Goal: Task Accomplishment & Management: Use online tool/utility

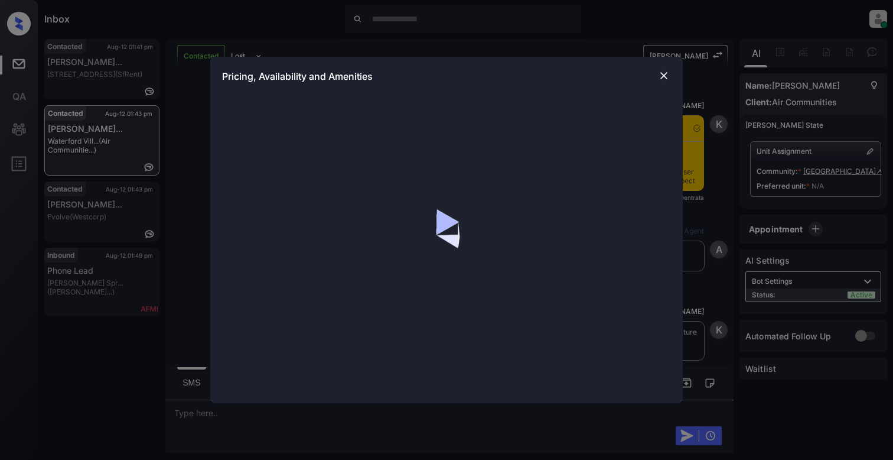
scroll to position [967, 0]
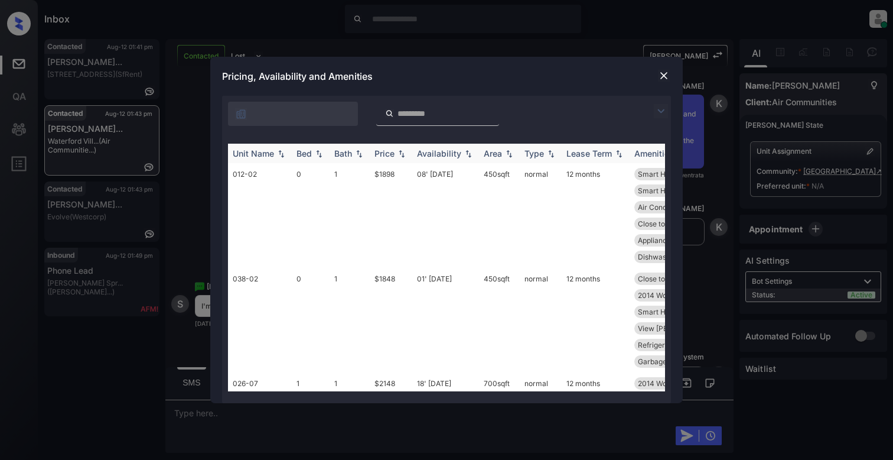
click at [320, 147] on th "Bed" at bounding box center [311, 153] width 38 height 19
click at [281, 183] on td "045-08" at bounding box center [260, 215] width 64 height 105
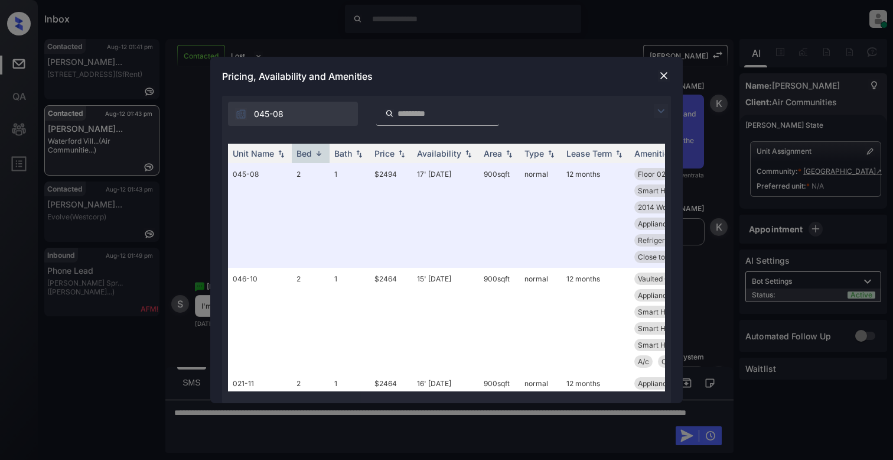
click at [665, 74] on img at bounding box center [664, 76] width 12 height 12
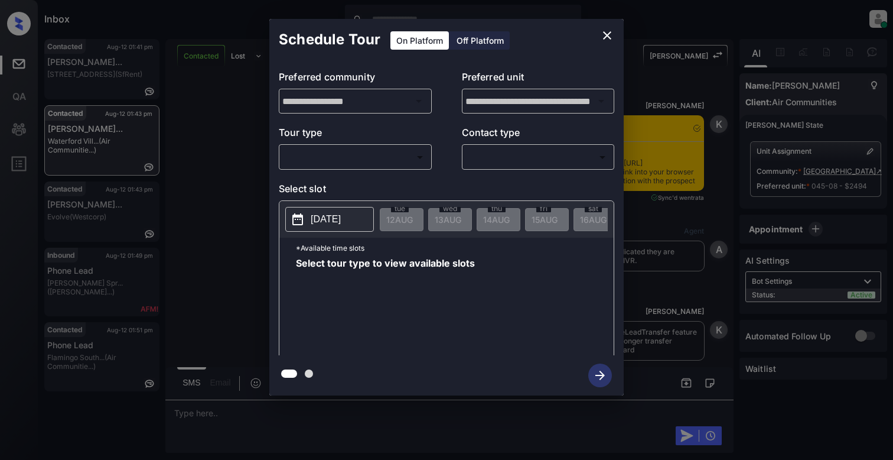
scroll to position [3249, 0]
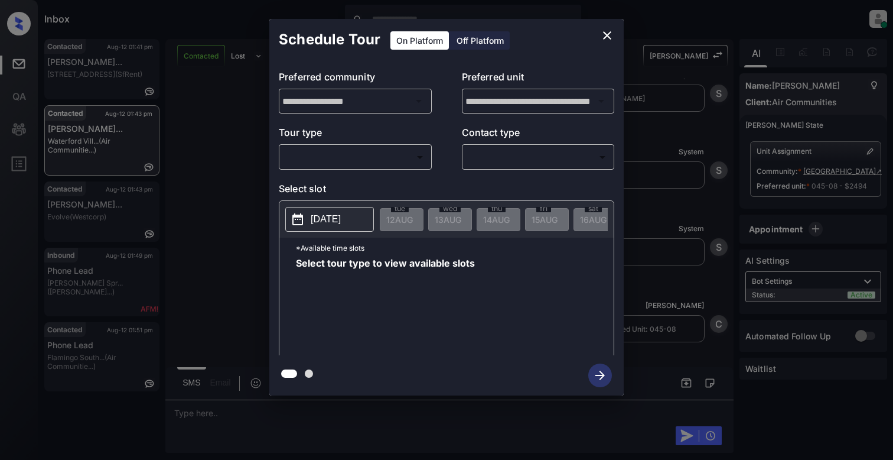
click at [329, 158] on body "Inbox Cynthia Montañez Online Set yourself offline Set yourself on break Profil…" at bounding box center [446, 230] width 893 height 460
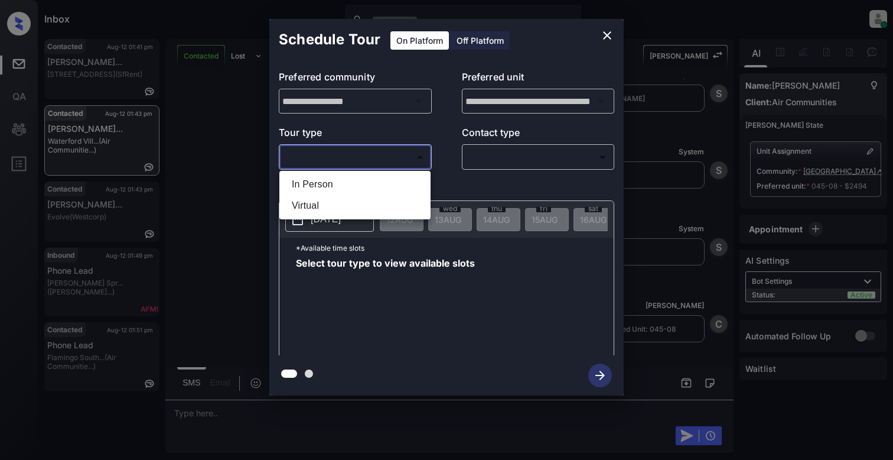
click at [357, 190] on li "In Person" at bounding box center [354, 184] width 145 height 21
type input "********"
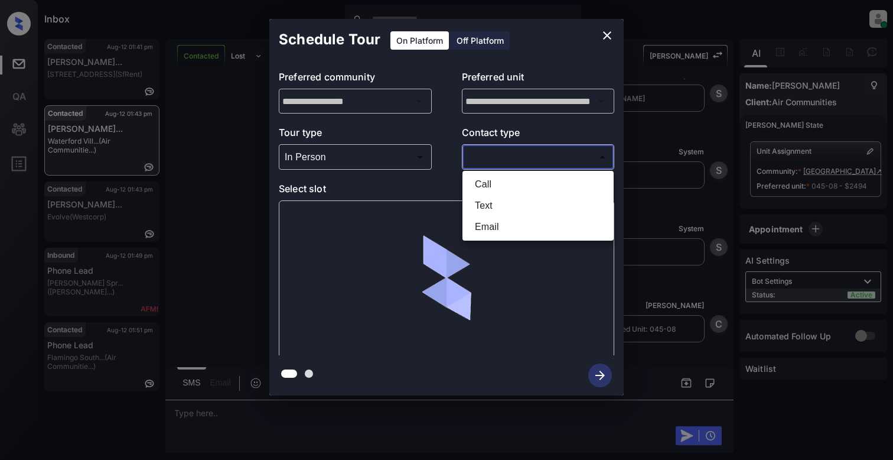
click at [515, 167] on body "Inbox Cynthia Montañez Online Set yourself offline Set yourself on break Profil…" at bounding box center [446, 230] width 893 height 460
click at [497, 206] on li "Text" at bounding box center [538, 205] width 145 height 21
type input "****"
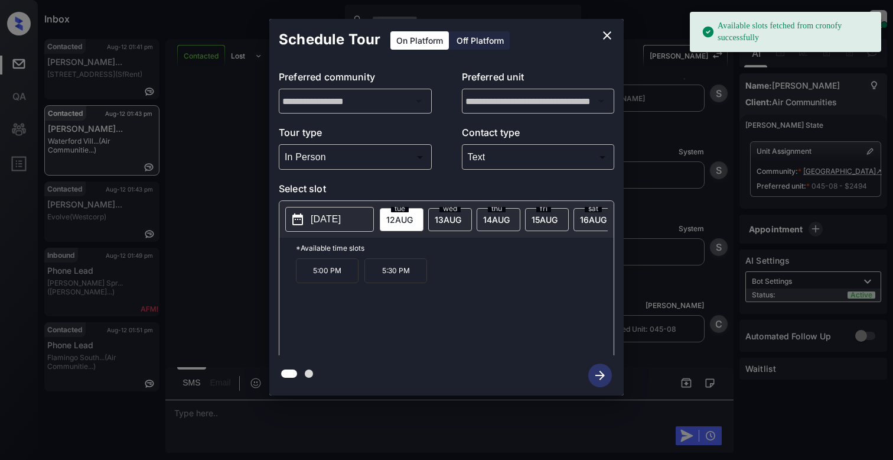
click at [341, 218] on p "[DATE]" at bounding box center [326, 219] width 30 height 14
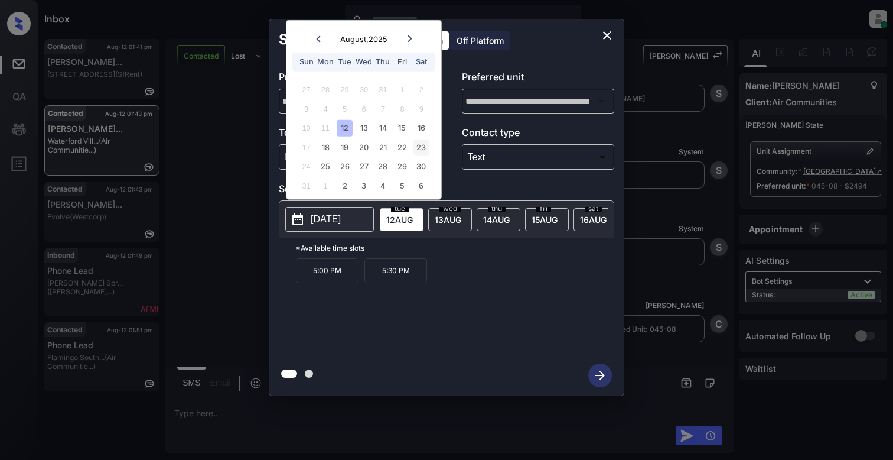
click at [420, 145] on div "23" at bounding box center [422, 147] width 16 height 16
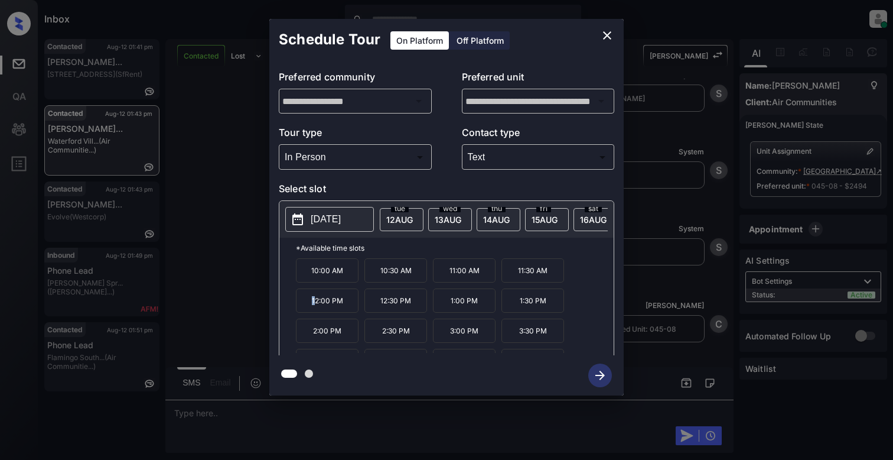
click at [315, 313] on p "12:00 PM" at bounding box center [327, 300] width 63 height 24
click at [594, 371] on icon "button" at bounding box center [601, 375] width 24 height 24
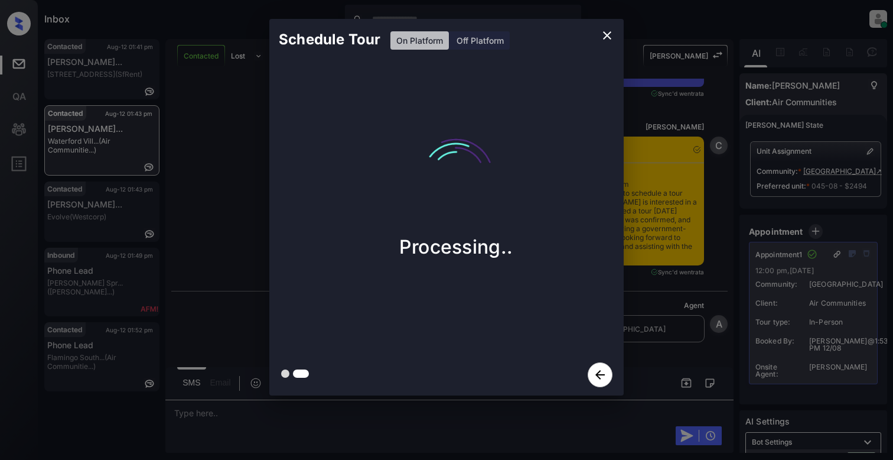
scroll to position [3889, 0]
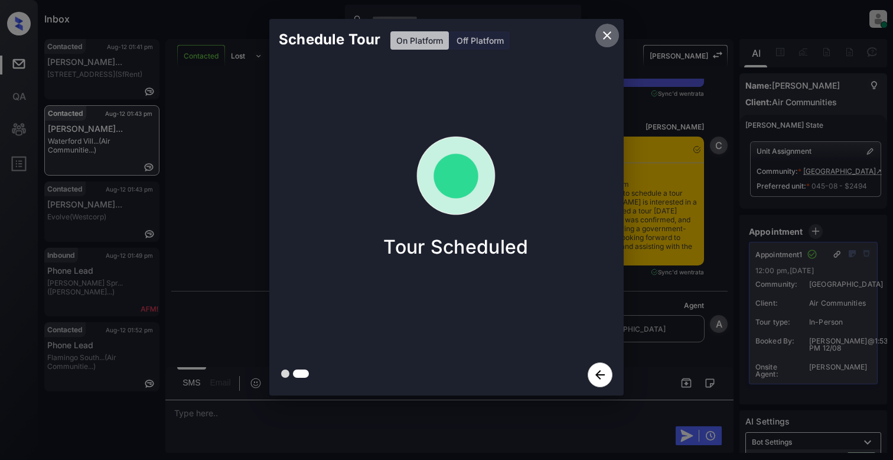
click at [599, 37] on button "close" at bounding box center [608, 36] width 24 height 24
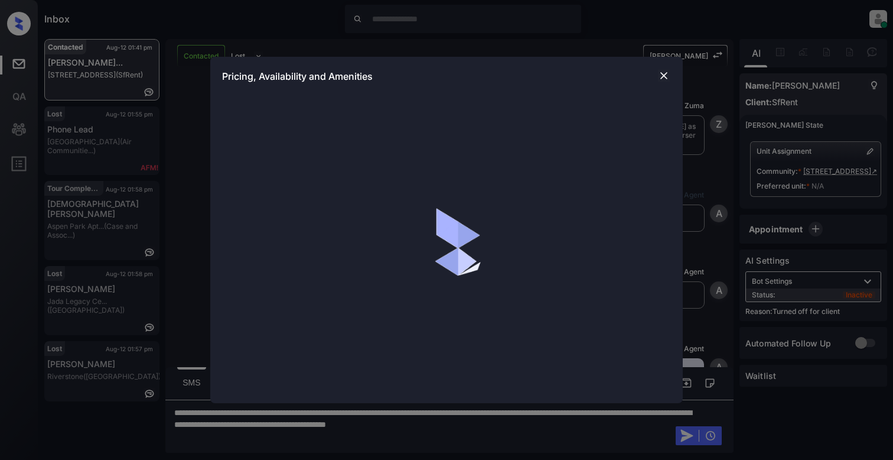
scroll to position [2653, 0]
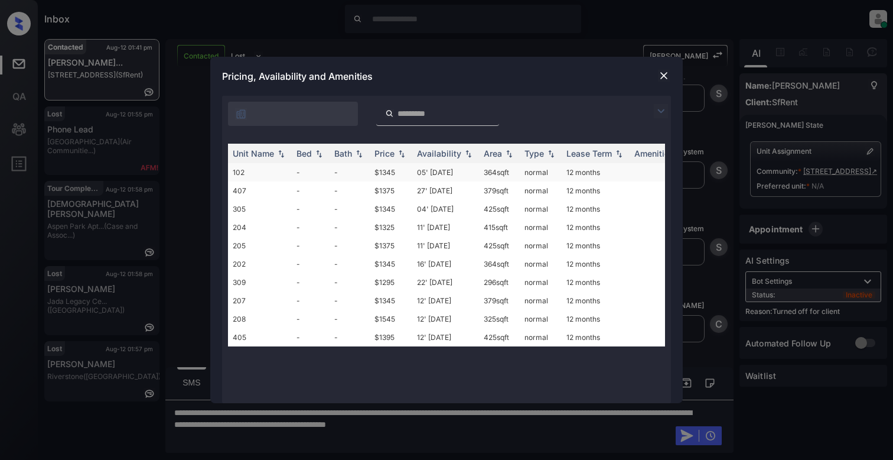
click at [292, 174] on td "-" at bounding box center [311, 172] width 38 height 18
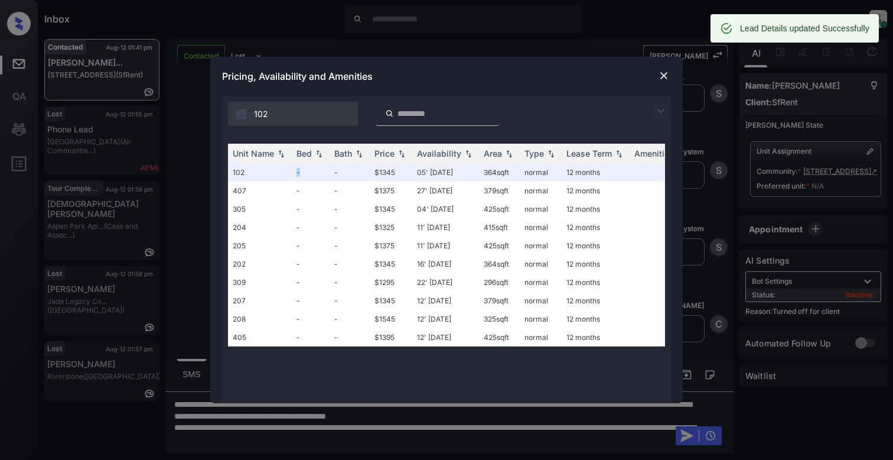
click at [662, 76] on img at bounding box center [664, 76] width 12 height 12
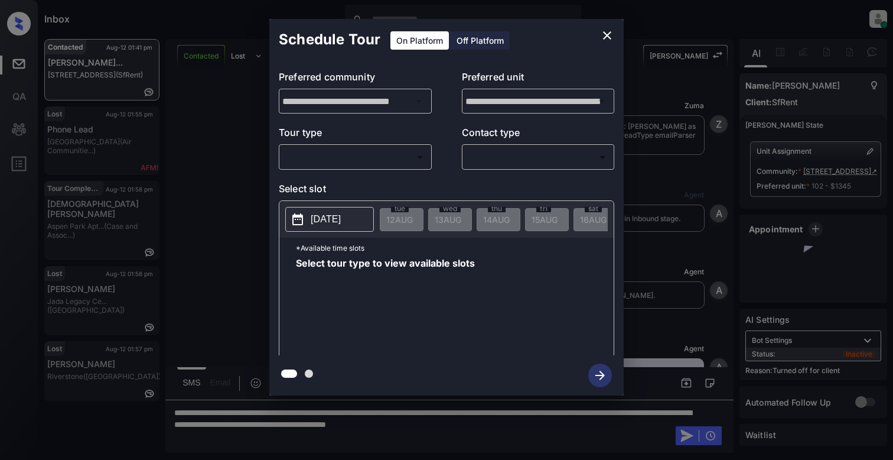
scroll to position [2730, 0]
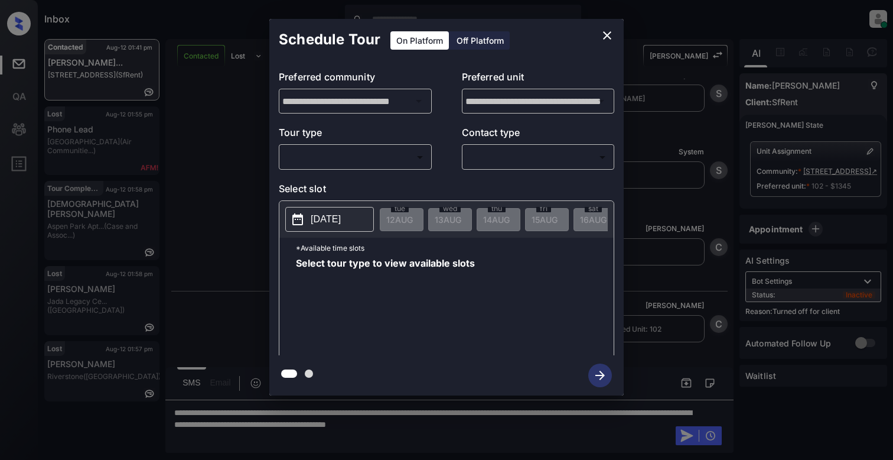
click at [459, 43] on div "Off Platform" at bounding box center [480, 40] width 59 height 18
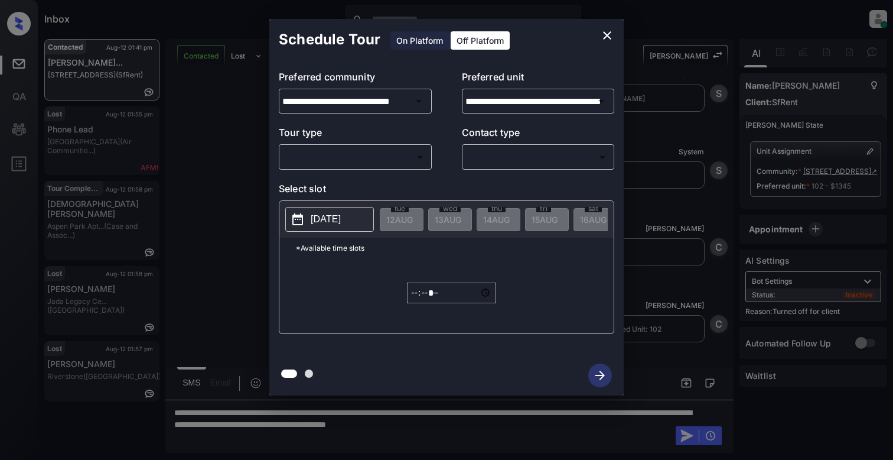
click at [345, 154] on body "Inbox [PERSON_NAME] Online Set yourself offline Set yourself on break Profile S…" at bounding box center [446, 230] width 893 height 460
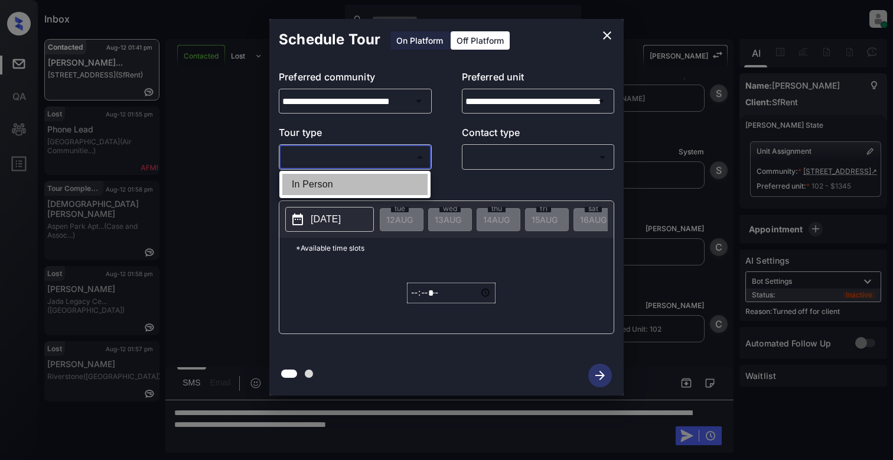
click at [350, 190] on li "In Person" at bounding box center [354, 184] width 145 height 21
type input "********"
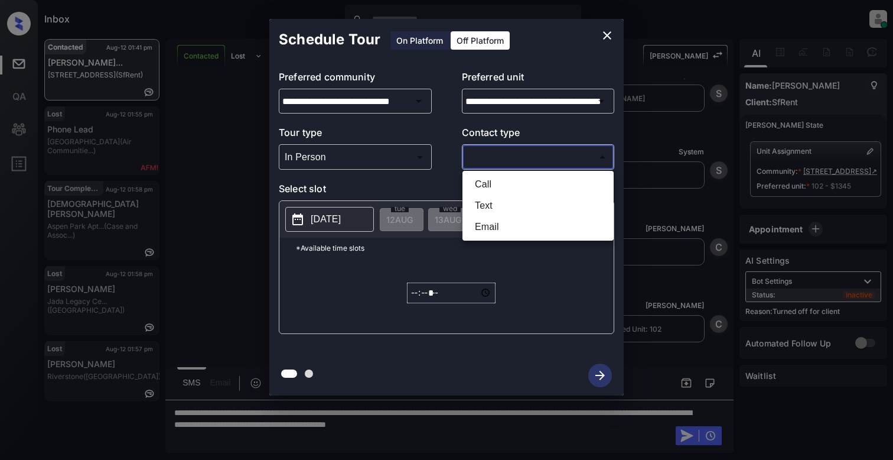
click at [577, 152] on body "Inbox [PERSON_NAME] Online Set yourself offline Set yourself on break Profile S…" at bounding box center [446, 230] width 893 height 460
click at [486, 211] on li "Text" at bounding box center [538, 205] width 145 height 21
type input "****"
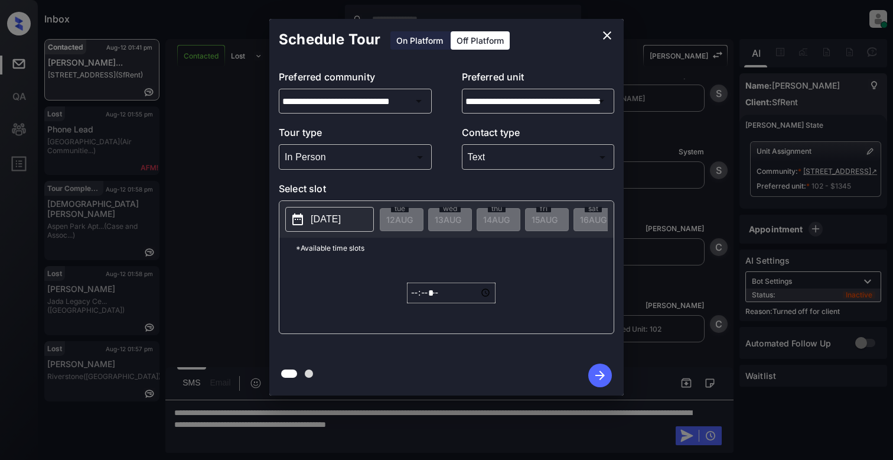
click at [307, 222] on button "[DATE]" at bounding box center [329, 219] width 89 height 25
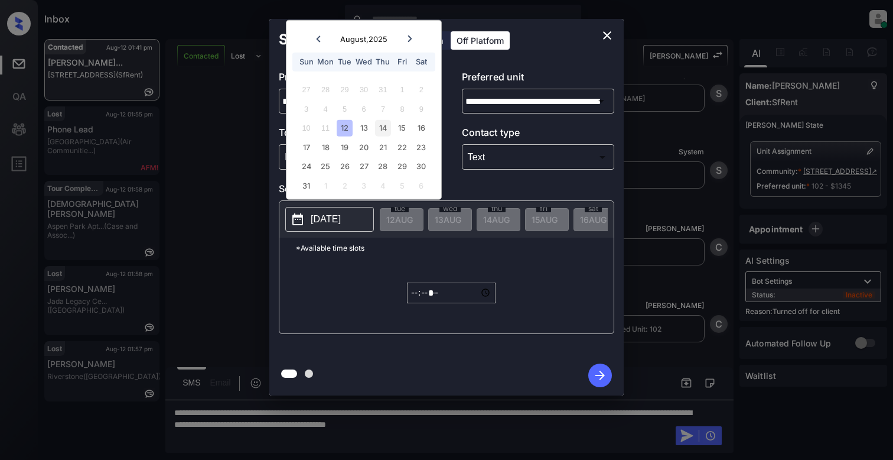
click at [382, 125] on div "14" at bounding box center [383, 128] width 16 height 16
click at [416, 303] on input "*****" at bounding box center [451, 292] width 89 height 21
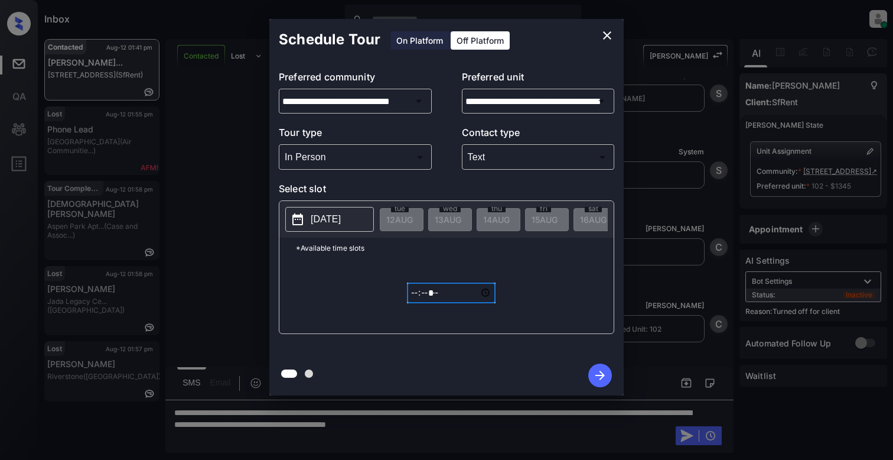
type input "*****"
click at [600, 373] on icon "button" at bounding box center [601, 375] width 24 height 24
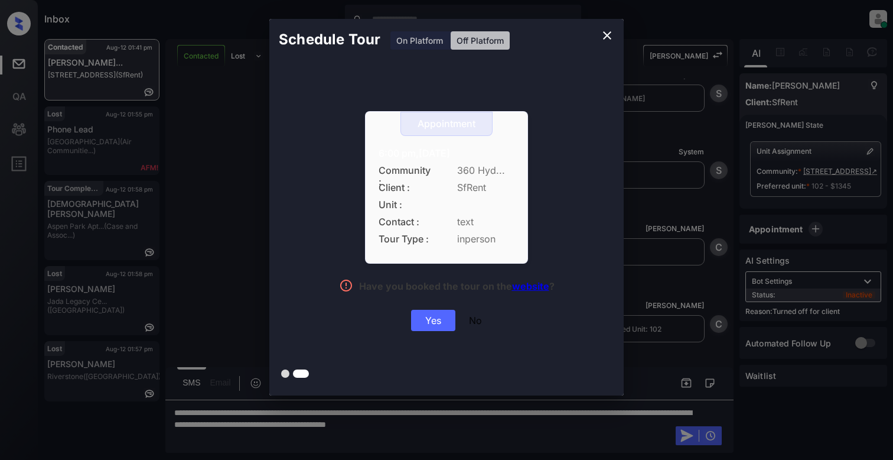
click at [430, 329] on div "Yes" at bounding box center [433, 320] width 44 height 21
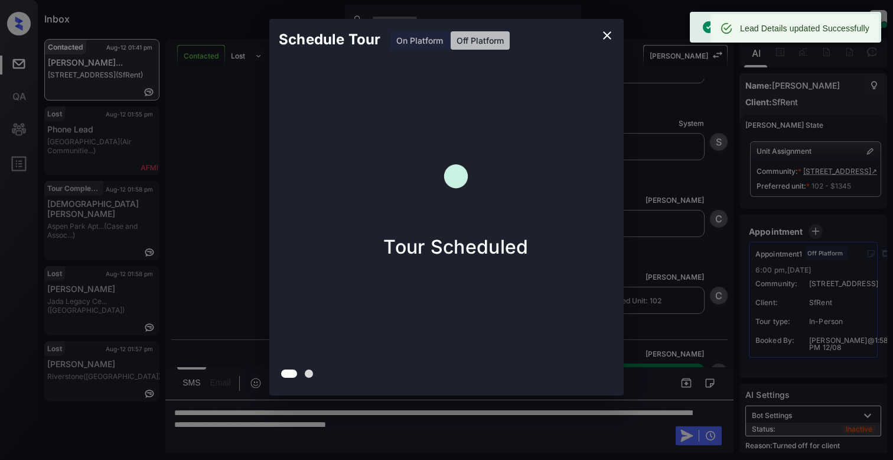
scroll to position [2806, 0]
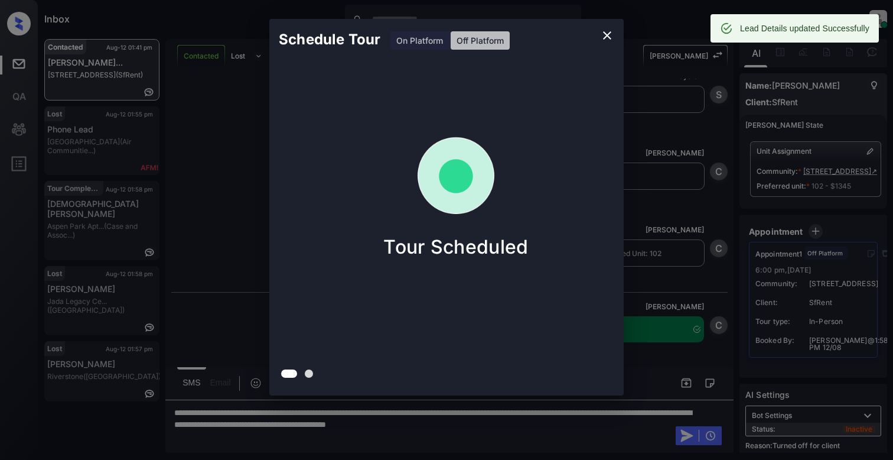
click at [605, 34] on icon "close" at bounding box center [607, 35] width 8 height 8
